Goal: Task Accomplishment & Management: Manage account settings

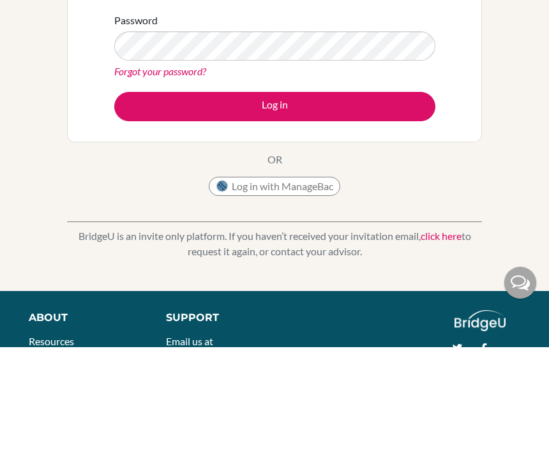
type input "[PERSON_NAME][EMAIL_ADDRESS][DOMAIN_NAME]"
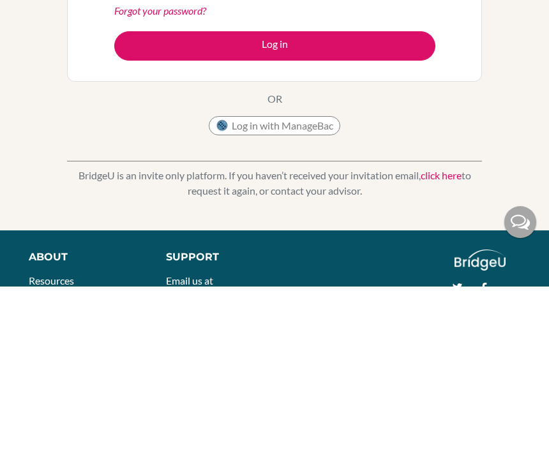
click at [392, 200] on button "Log in" at bounding box center [274, 214] width 321 height 29
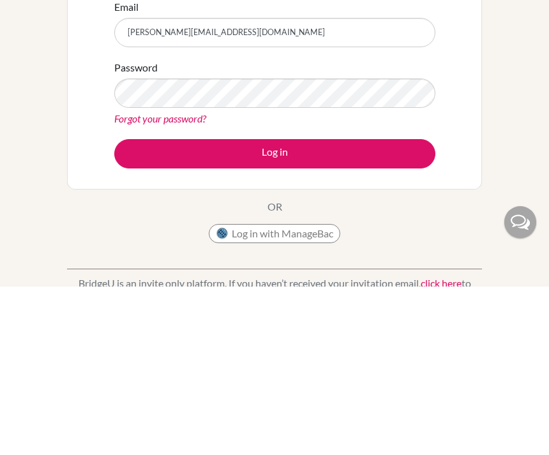
click at [393, 308] on button "Log in" at bounding box center [274, 322] width 321 height 29
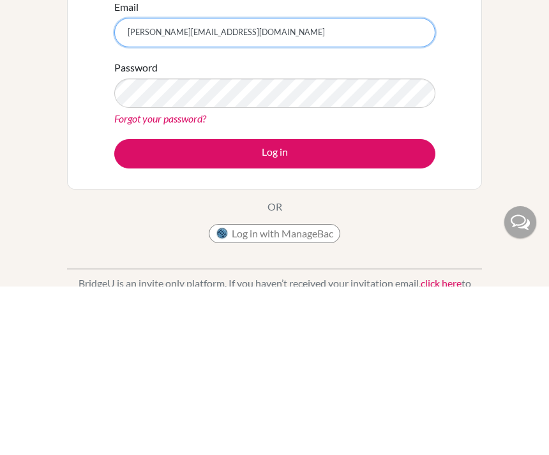
click at [173, 186] on input "[PERSON_NAME][EMAIL_ADDRESS][DOMAIN_NAME]" at bounding box center [274, 200] width 321 height 29
type input "catherinetanoerahardjo@gmail.com"
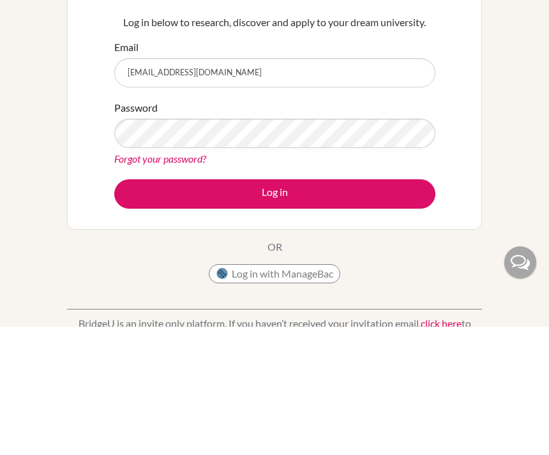
click at [393, 176] on form "Email catherinetanoerahardjo@gmail.com Password Forgot your password? Log in" at bounding box center [274, 252] width 321 height 169
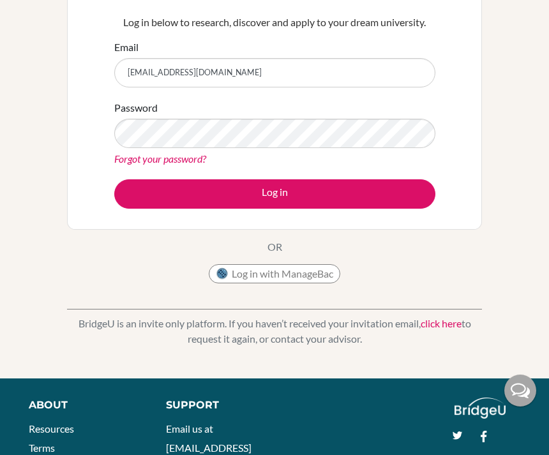
click at [400, 197] on button "Log in" at bounding box center [274, 193] width 321 height 29
